Goal: Task Accomplishment & Management: Manage account settings

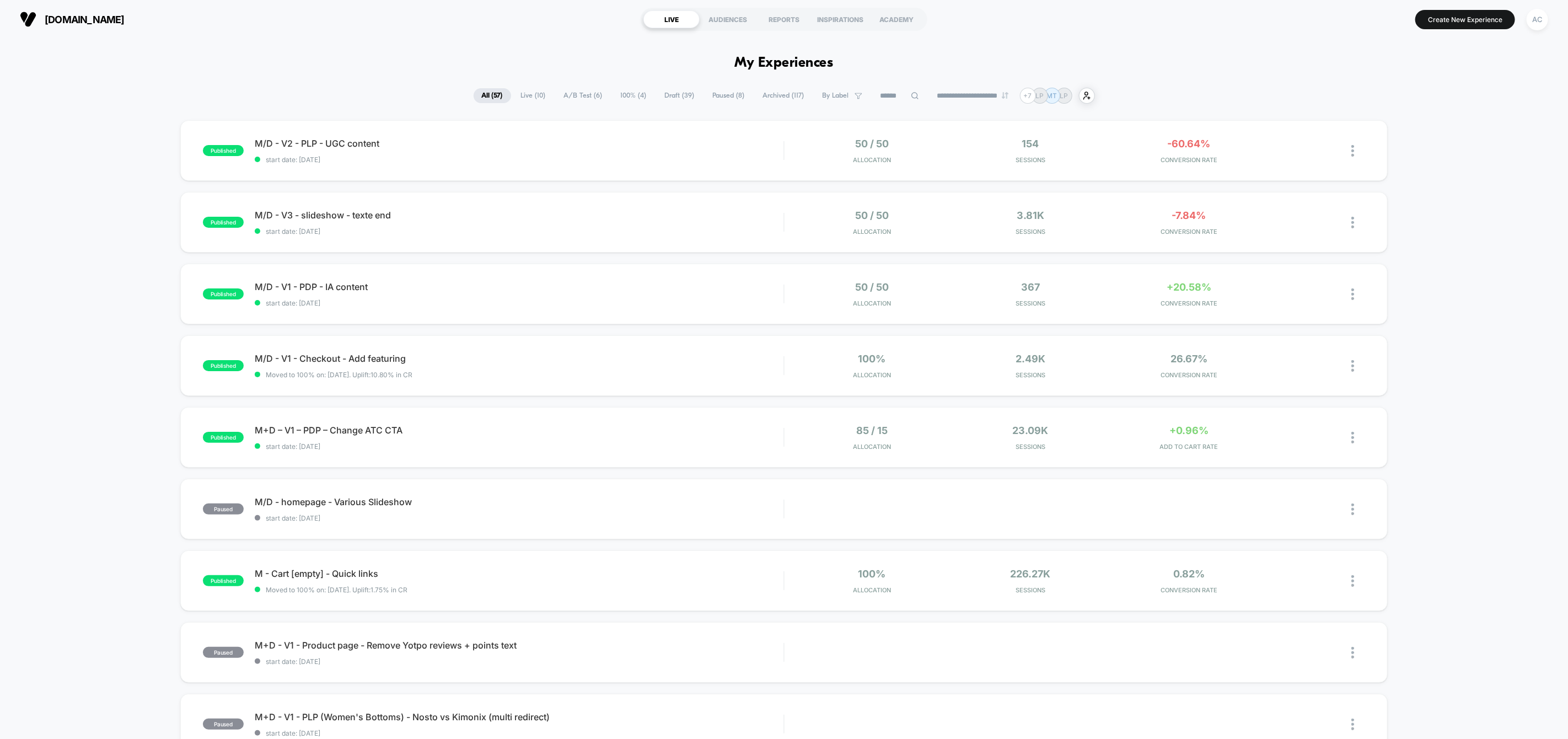
drag, startPoint x: 1491, startPoint y: 19, endPoint x: 1551, endPoint y: 13, distance: 60.3
click at [1527, 36] on div "[DOMAIN_NAME] LIVE AUDIENCES REPORTS INSPIRATIONS ACADEMY Create New Experience…" at bounding box center [784, 19] width 1568 height 38
click at [1551, 12] on button "AC" at bounding box center [1538, 20] width 28 height 23
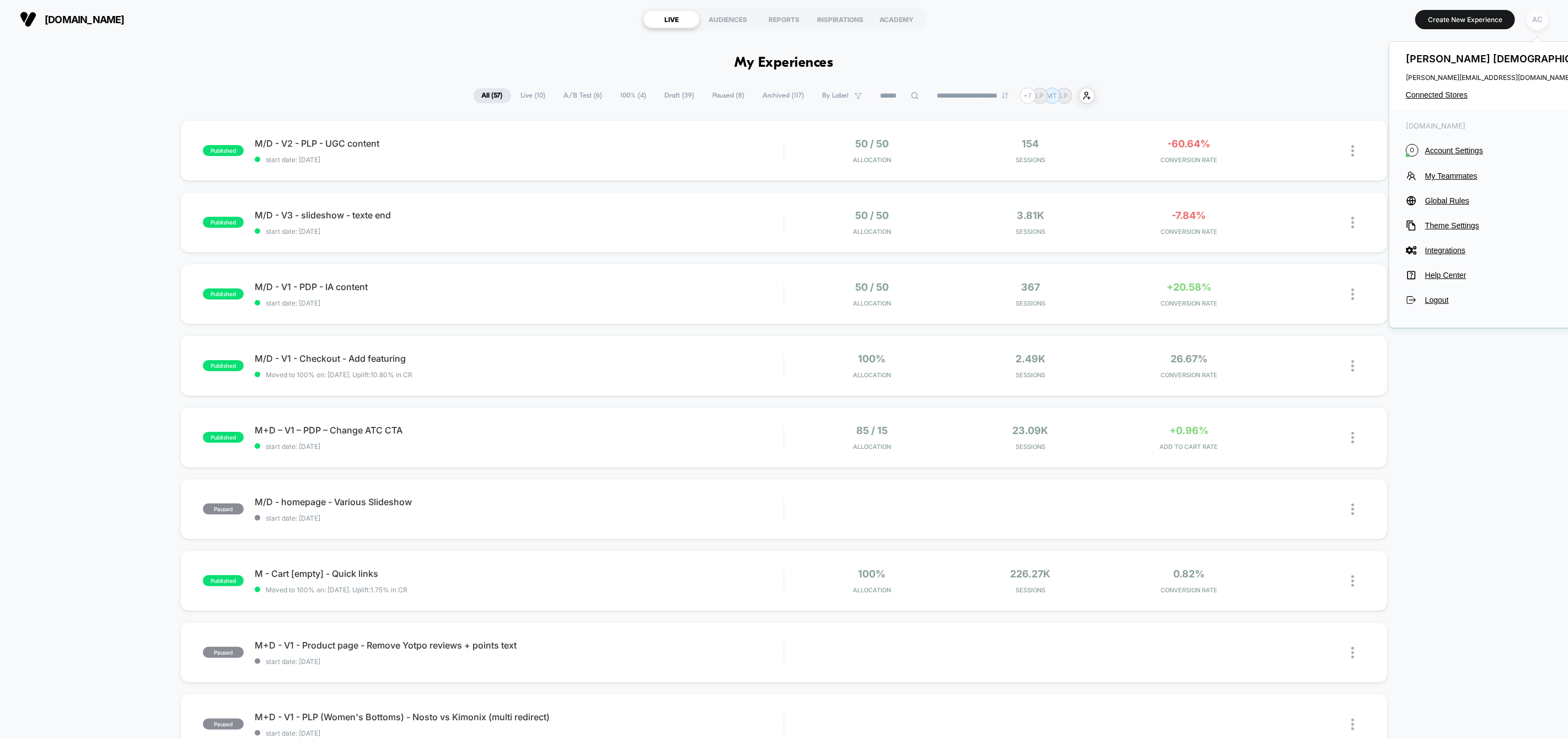
click at [1545, 19] on div "AC" at bounding box center [1538, 19] width 22 height 22
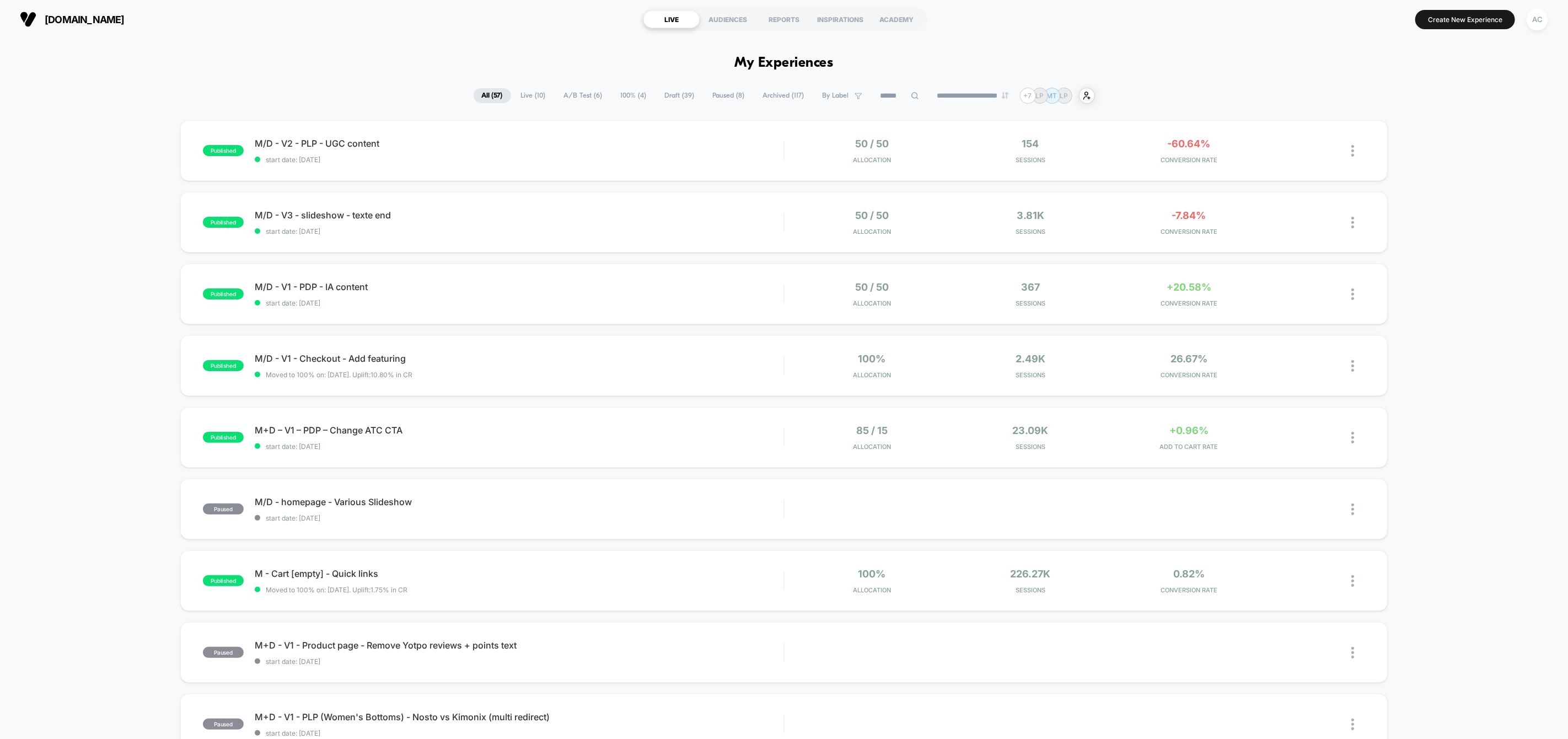
click at [1538, 30] on div "AC" at bounding box center [1538, 19] width 28 height 28
drag, startPoint x: 1539, startPoint y: 17, endPoint x: 1538, endPoint y: 30, distance: 13.0
click at [1539, 18] on div "AC" at bounding box center [1538, 19] width 22 height 22
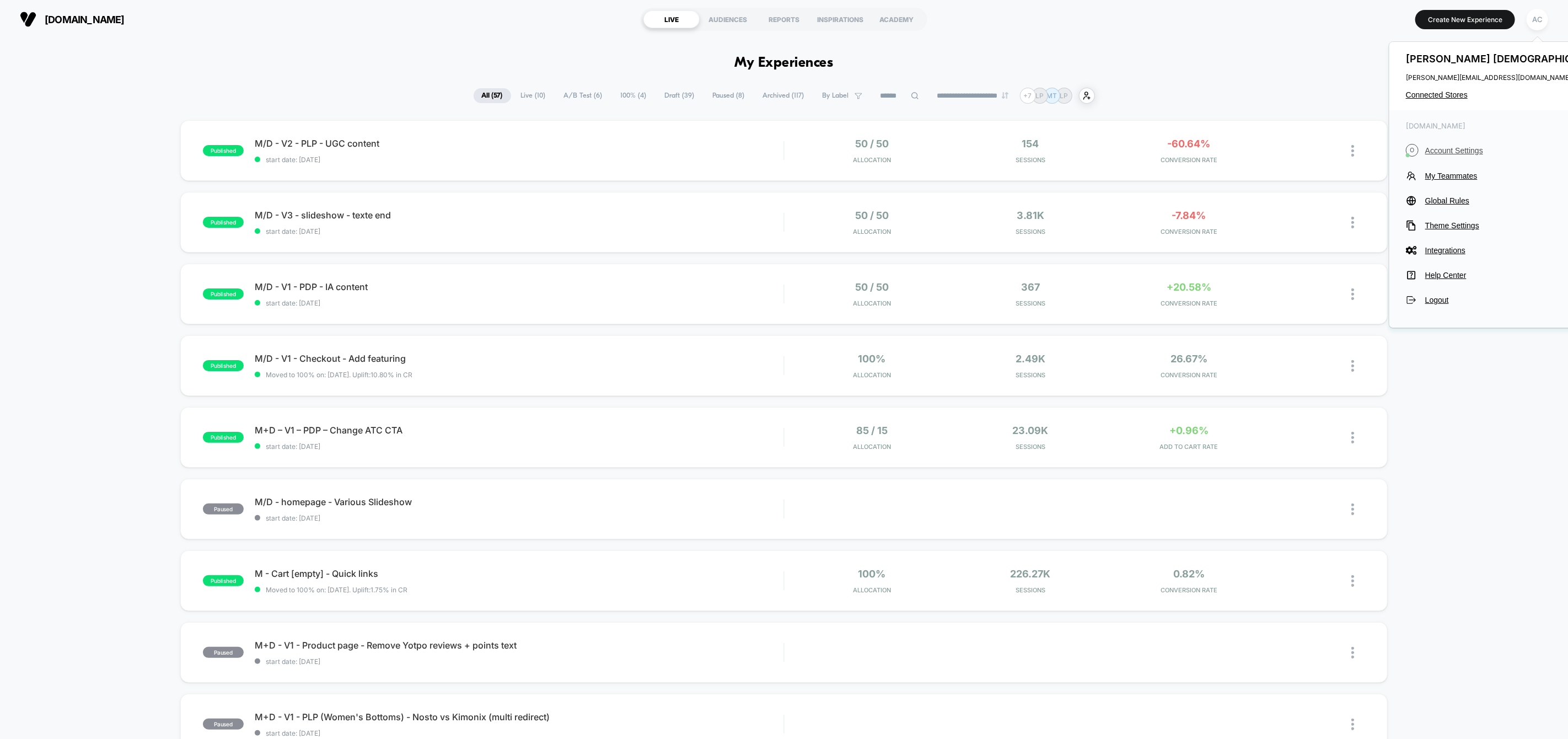
click at [1459, 154] on span "Account Settings" at bounding box center [1517, 151] width 183 height 9
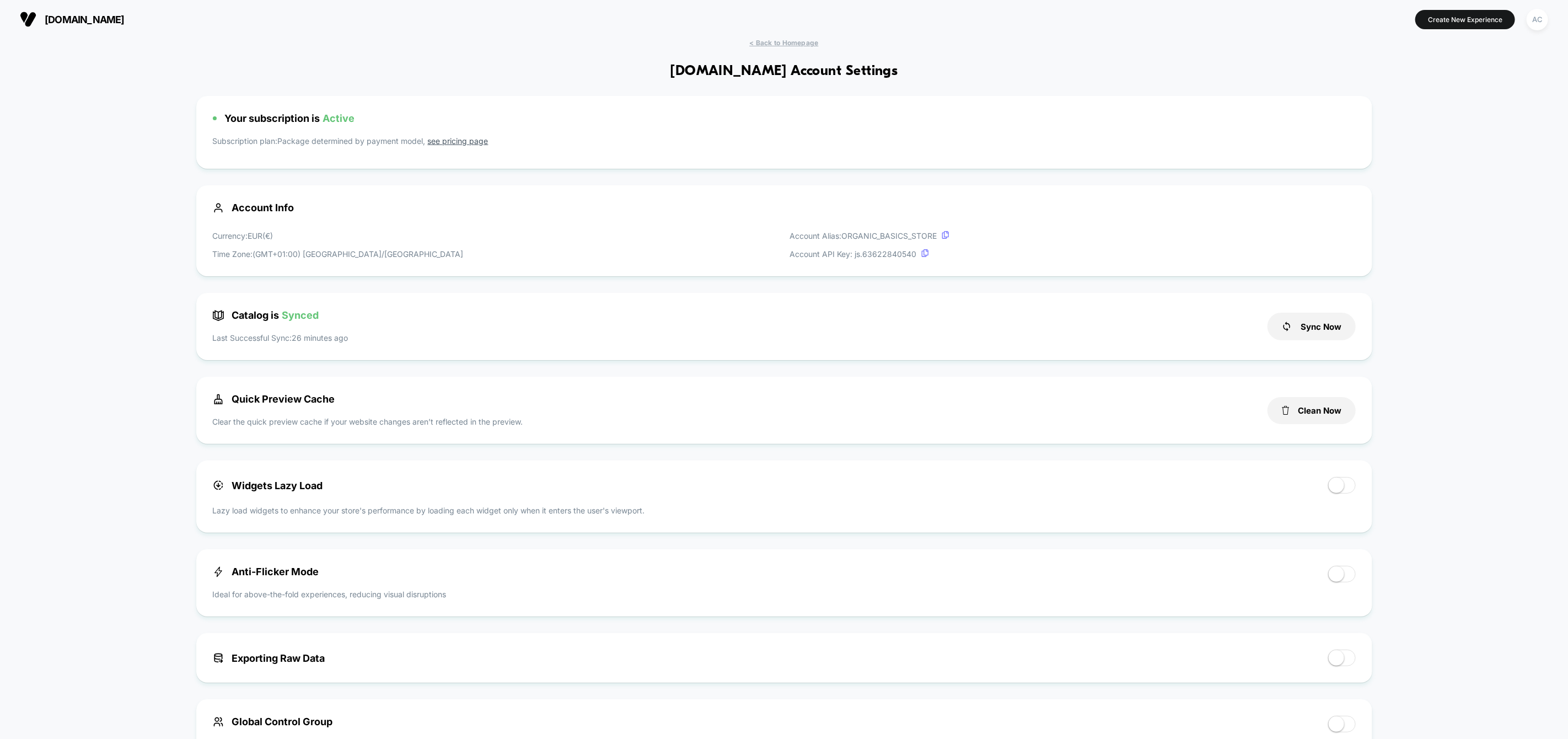
scroll to position [149, 0]
click at [1482, 181] on div "< Back to Homepage [DOMAIN_NAME] Account Settings Your subscription is Active S…" at bounding box center [784, 615] width 1568 height 1152
click at [1539, 17] on div "AC" at bounding box center [1538, 19] width 22 height 22
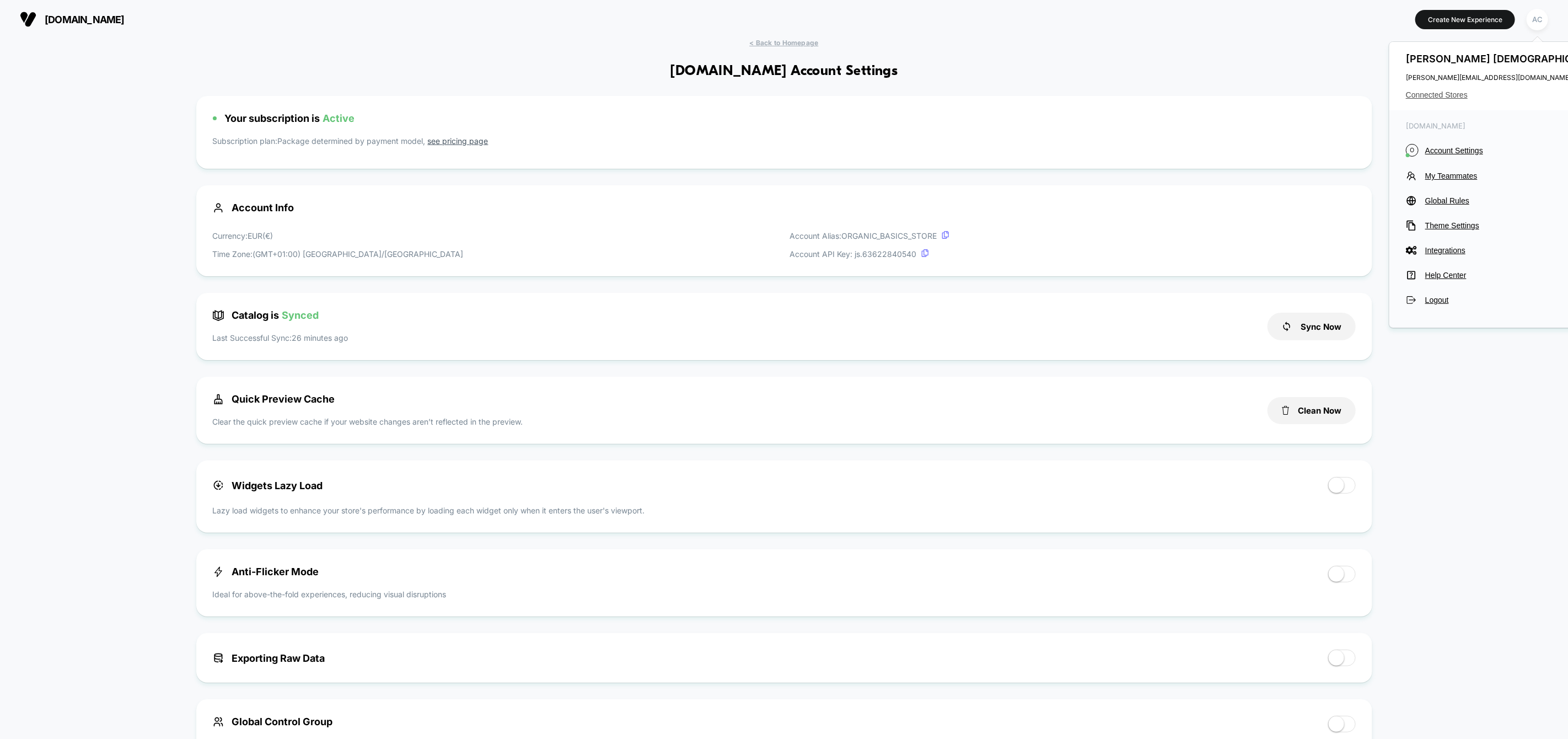
click at [1432, 97] on span "Connected Stores" at bounding box center [1507, 95] width 203 height 9
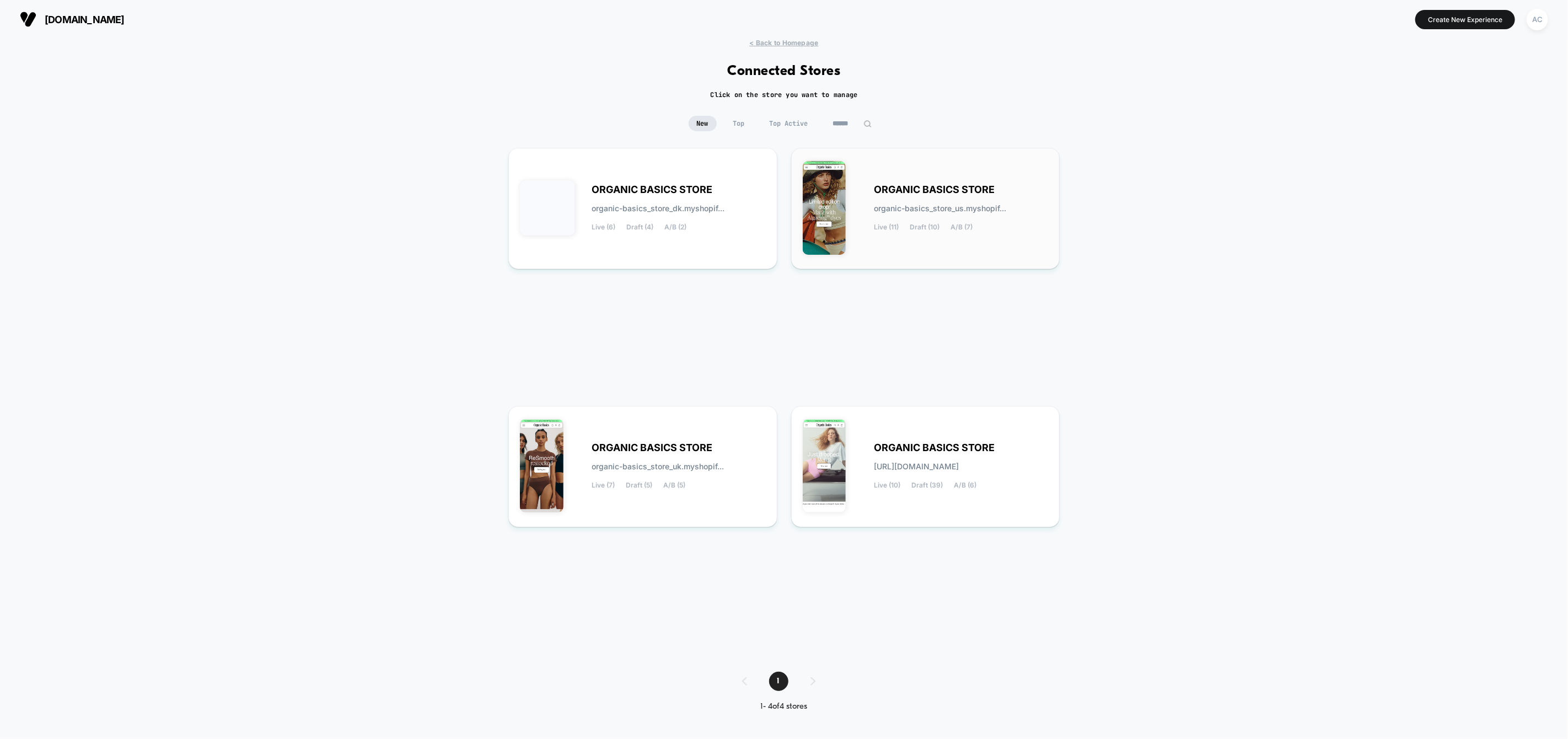
click at [906, 192] on span "ORGANIC BASICS STORE" at bounding box center [935, 190] width 121 height 8
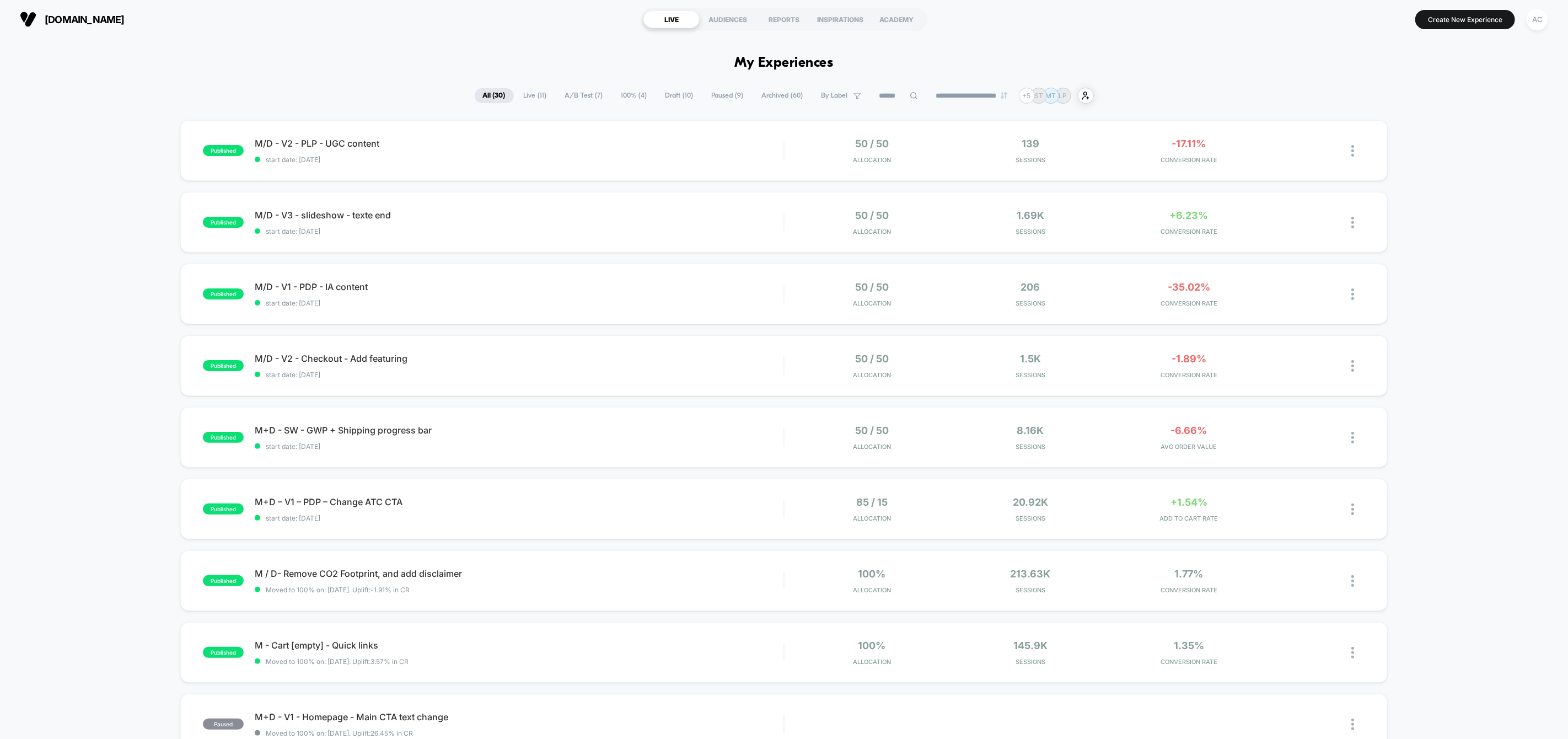
scroll to position [10, 0]
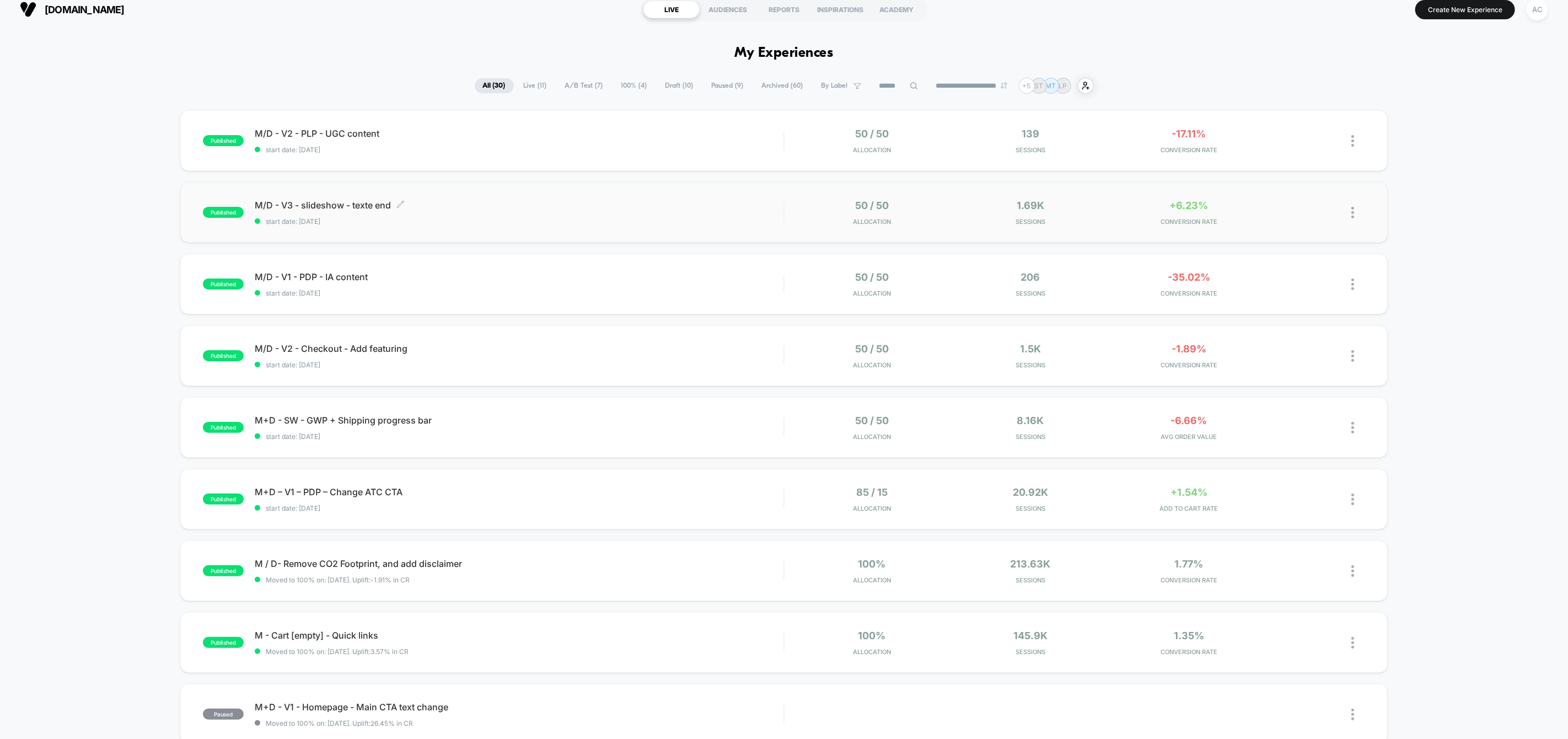
click at [518, 203] on span "M/D - V3 - slideshow - texte end Click to edit experience details" at bounding box center [519, 205] width 529 height 11
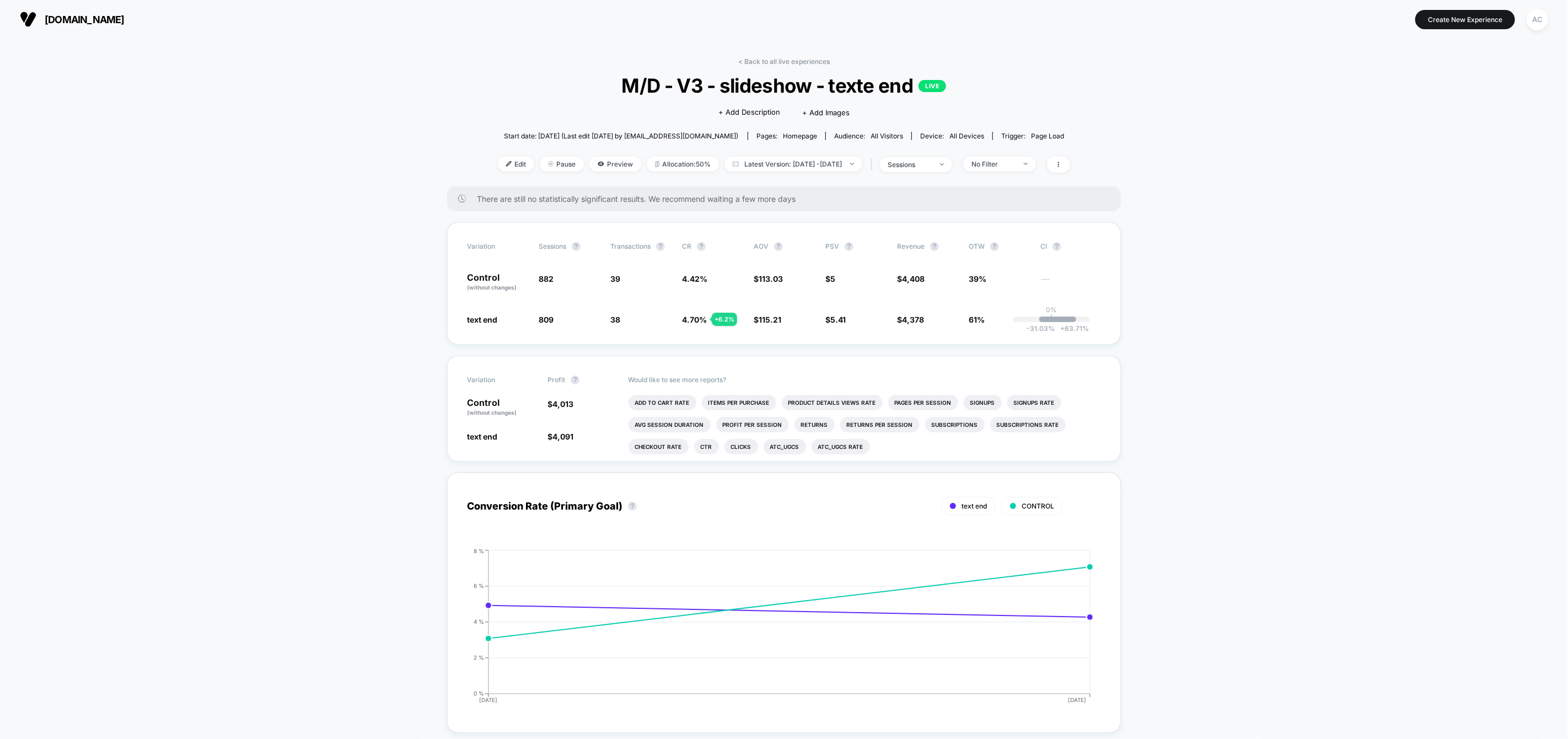
click at [703, 137] on span "Start date: [DATE] (Last edit [DATE] by [EMAIL_ADDRESS][DOMAIN_NAME])" at bounding box center [620, 136] width 234 height 9
click at [758, 166] on span "Latest Version: [DATE] - [DATE]" at bounding box center [794, 164] width 137 height 15
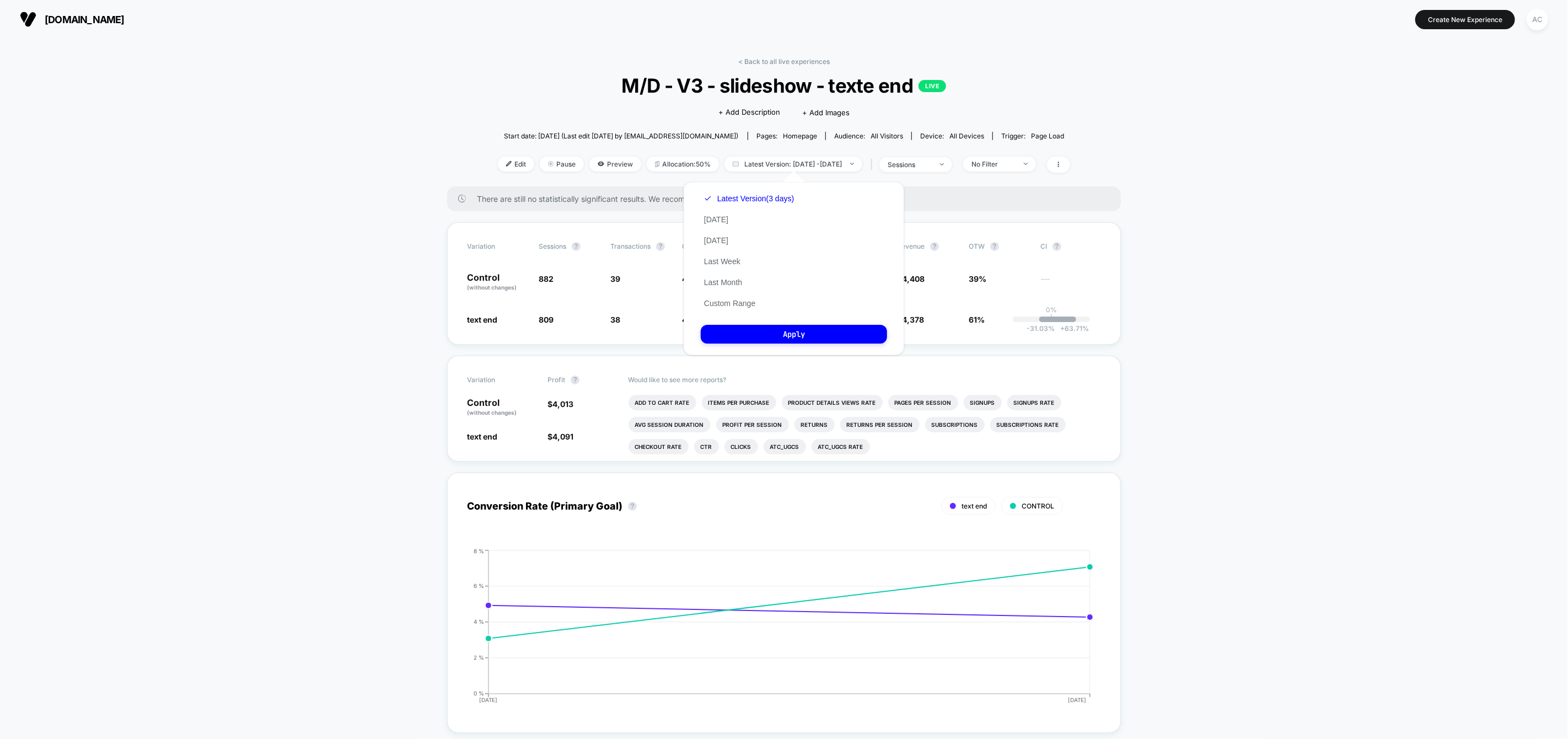
click at [694, 149] on div "< Back to all live experiences M/D - V3 - slideshow - texte end LIVE Click to e…" at bounding box center [784, 122] width 573 height 129
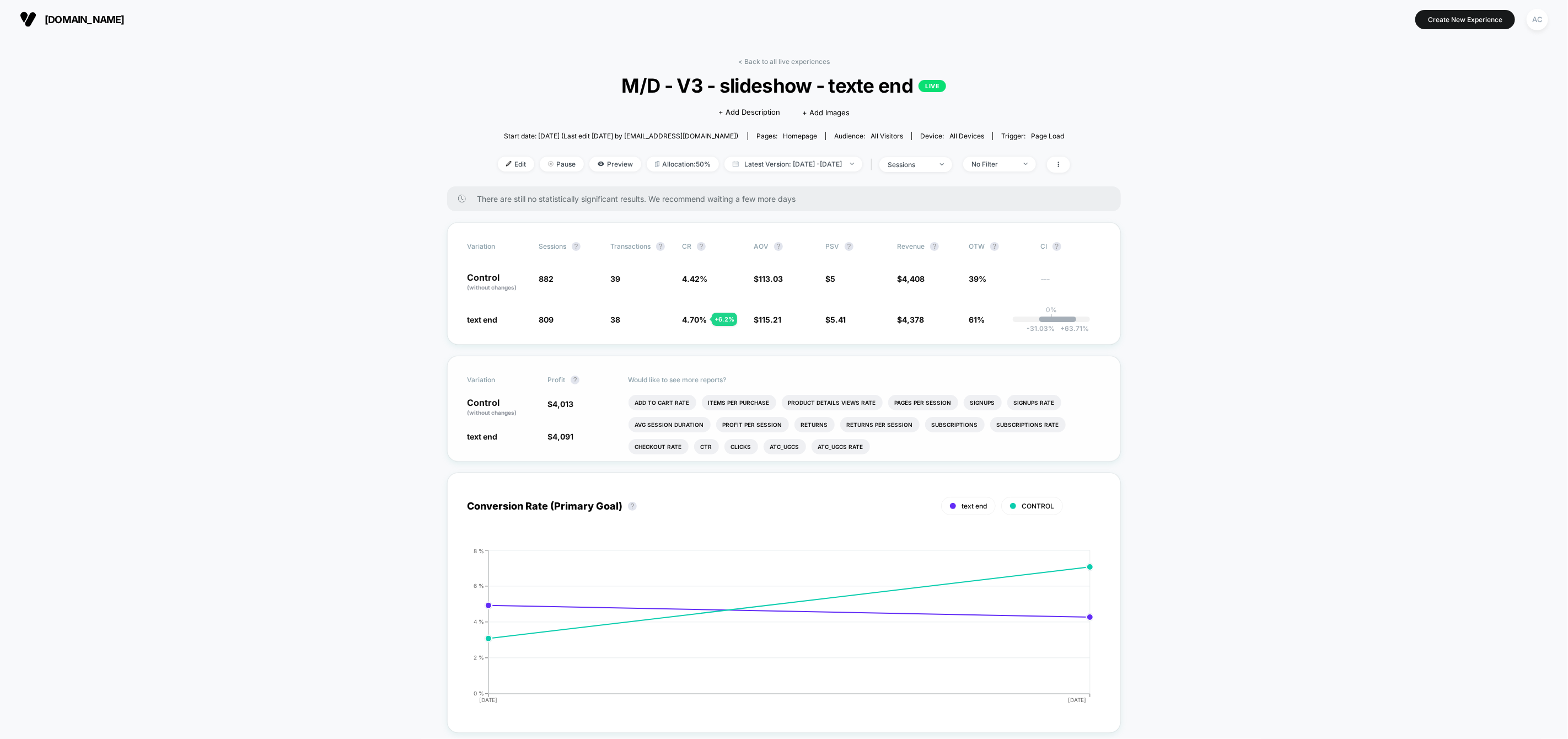
scroll to position [33, 0]
